Goal: Transaction & Acquisition: Purchase product/service

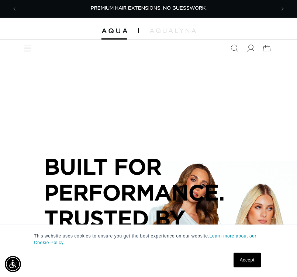
click at [28, 48] on icon "Menu" at bounding box center [28, 48] width 8 height 8
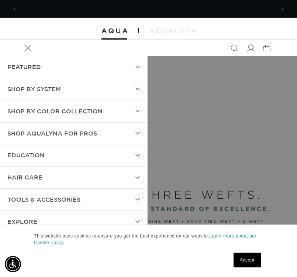
scroll to position [0, 516]
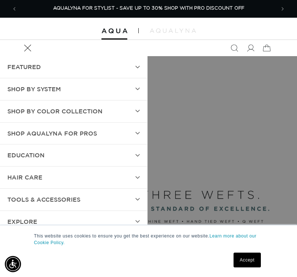
click at [98, 89] on summary "SHOP BY SYSTEM" at bounding box center [73, 89] width 147 height 22
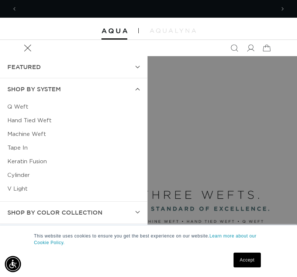
scroll to position [0, 0]
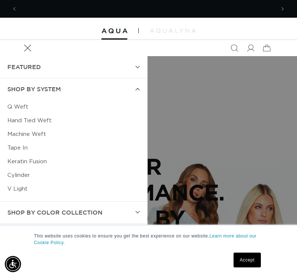
click at [28, 172] on link "Cylinder" at bounding box center [73, 175] width 132 height 14
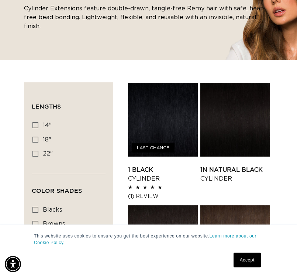
scroll to position [0, 516]
click at [37, 137] on icon at bounding box center [35, 140] width 6 height 6
click at [37, 137] on input "18" 18" (42 products)" at bounding box center [35, 140] width 6 height 6
checkbox input "true"
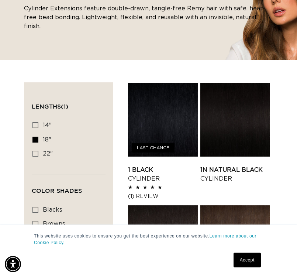
click at [141, 165] on link "1 Black Cylinder" at bounding box center [163, 174] width 70 height 18
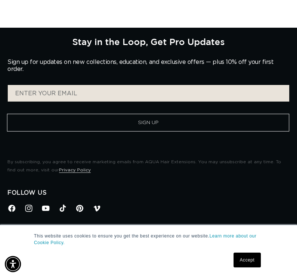
scroll to position [0, 516]
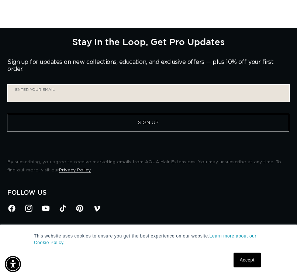
click at [53, 89] on input "Enter your email" at bounding box center [149, 93] width 282 height 17
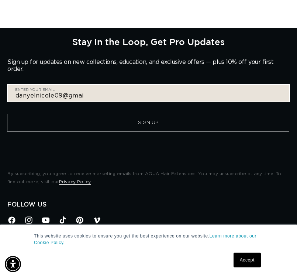
scroll to position [0, 0]
type input "danyelnicole09@gmail.com"
click at [7, 114] on button "Sign Up" at bounding box center [148, 123] width 282 height 18
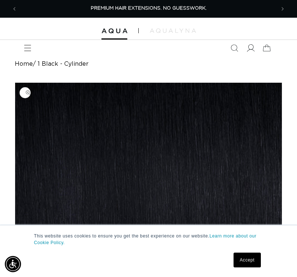
click at [252, 46] on icon at bounding box center [250, 48] width 8 height 8
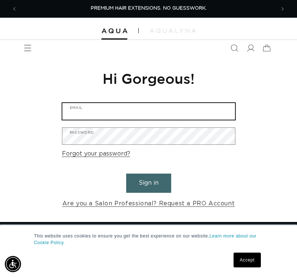
click at [112, 108] on input "Email" at bounding box center [148, 111] width 173 height 17
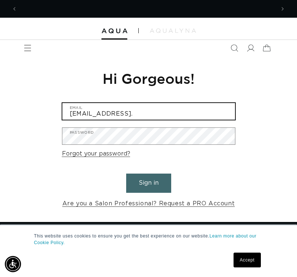
scroll to position [0, 258]
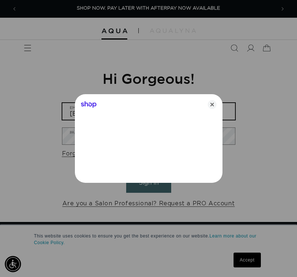
type input "[EMAIL_ADDRESS][DOMAIN_NAME]"
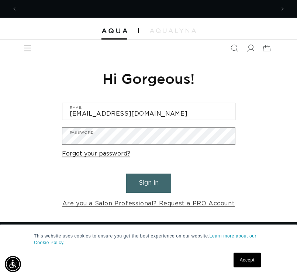
scroll to position [0, 516]
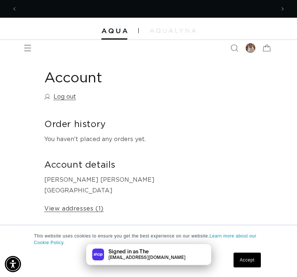
scroll to position [0, 258]
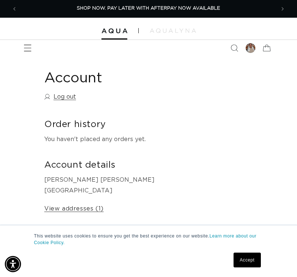
click at [30, 49] on icon "Menu" at bounding box center [28, 48] width 8 height 8
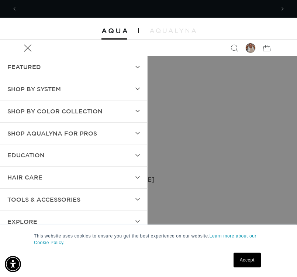
scroll to position [0, 516]
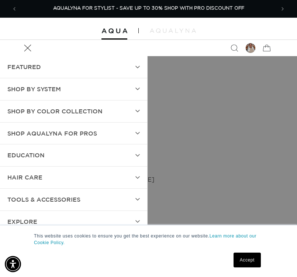
click at [38, 83] on summary "SHOP BY SYSTEM" at bounding box center [73, 89] width 147 height 22
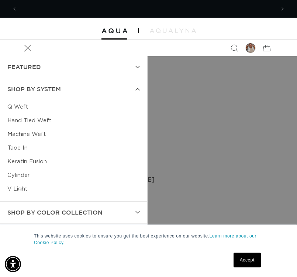
scroll to position [0, 0]
click at [28, 178] on link "Cylinder" at bounding box center [73, 175] width 132 height 14
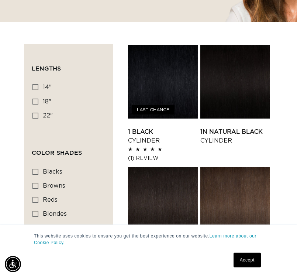
scroll to position [0, 258]
click at [35, 113] on icon at bounding box center [35, 116] width 6 height 6
click at [35, 113] on input "22" 22" (16 products)" at bounding box center [35, 116] width 6 height 6
checkbox input "true"
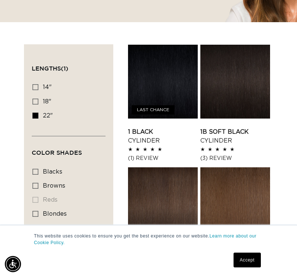
scroll to position [0, 516]
click at [176, 127] on link "1 Black Cylinder" at bounding box center [163, 136] width 70 height 18
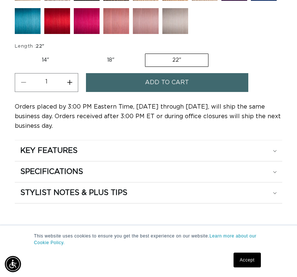
scroll to position [601, 0]
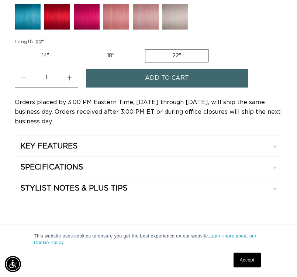
click at [168, 75] on span "Add to cart" at bounding box center [167, 78] width 44 height 19
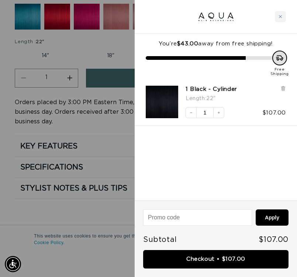
scroll to position [0, 0]
click at [86, 53] on div at bounding box center [148, 138] width 297 height 277
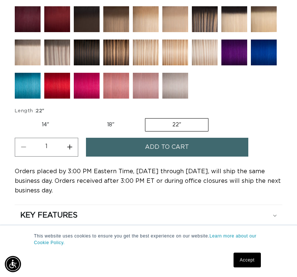
scroll to position [0, 516]
click at [111, 123] on label "18" Variant sold out or unavailable" at bounding box center [110, 124] width 61 height 13
click at [80, 117] on input "18" Variant sold out or unavailable" at bounding box center [80, 117] width 0 height 0
radio input "true"
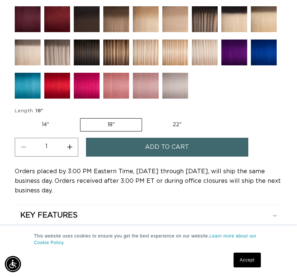
click at [156, 148] on span "Add to cart" at bounding box center [167, 147] width 44 height 19
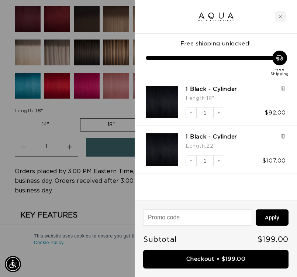
scroll to position [0, 258]
click at [64, 52] on div at bounding box center [148, 138] width 297 height 277
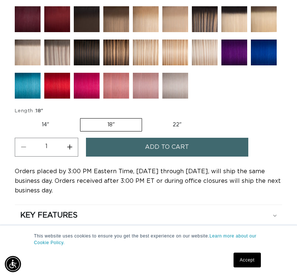
click at [64, 52] on img at bounding box center [57, 52] width 26 height 26
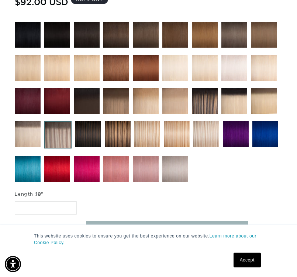
scroll to position [471, 0]
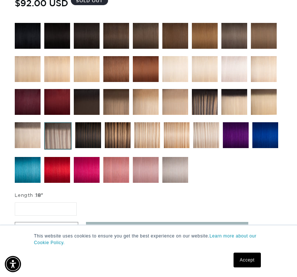
click at [119, 127] on img at bounding box center [118, 135] width 26 height 26
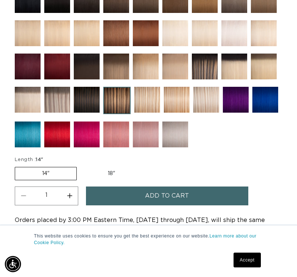
scroll to position [491, 0]
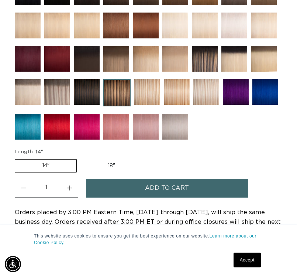
click at [114, 164] on label "18" Variant sold out or unavailable" at bounding box center [111, 165] width 61 height 13
click at [81, 158] on input "18" Variant sold out or unavailable" at bounding box center [80, 158] width 0 height 0
radio input "true"
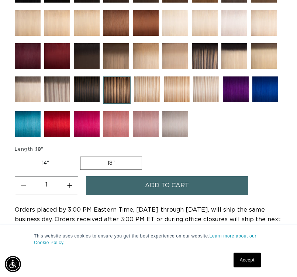
scroll to position [0, 258]
